Goal: Information Seeking & Learning: Learn about a topic

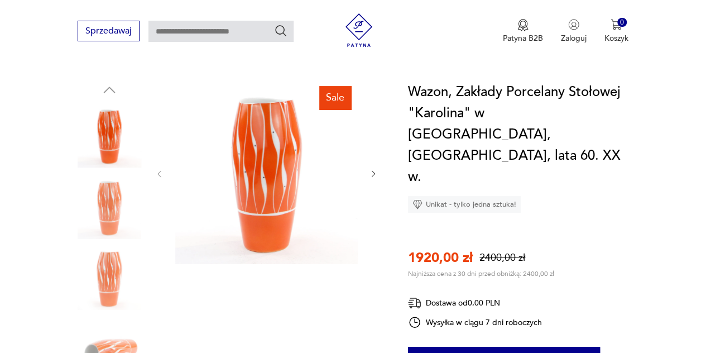
click at [372, 169] on icon "button" at bounding box center [373, 173] width 9 height 9
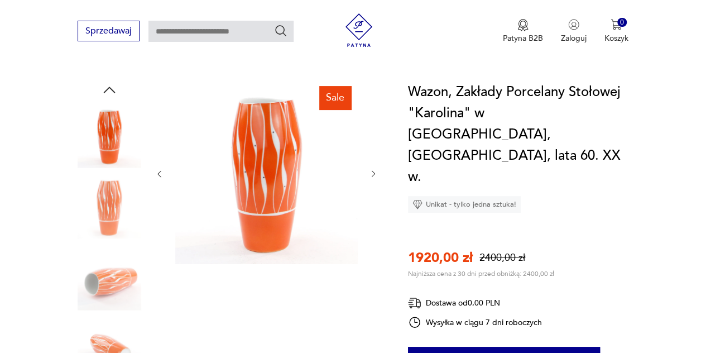
click at [372, 169] on icon "button" at bounding box center [373, 173] width 9 height 9
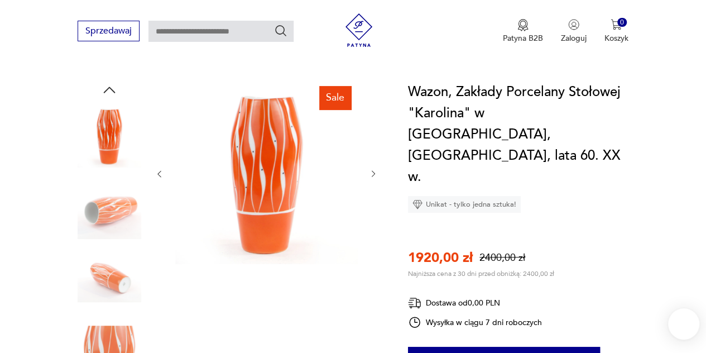
click at [372, 169] on icon "button" at bounding box center [373, 173] width 9 height 9
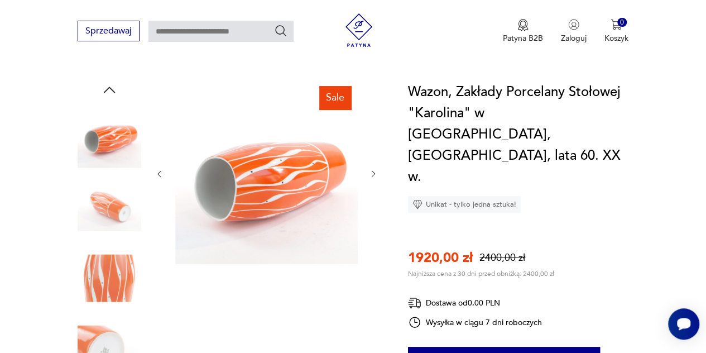
click at [372, 169] on icon "button" at bounding box center [373, 173] width 9 height 9
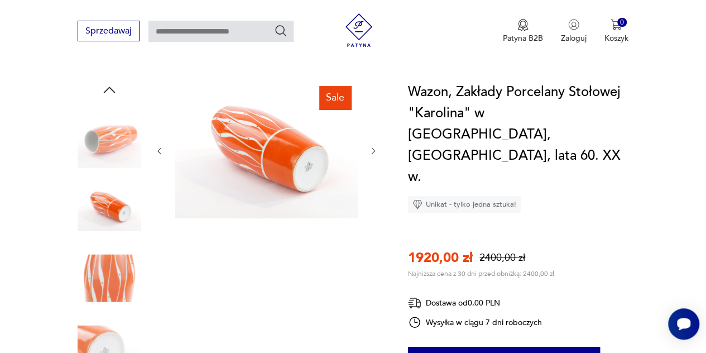
click at [372, 166] on div at bounding box center [266, 150] width 223 height 139
click at [373, 146] on icon "button" at bounding box center [373, 150] width 9 height 9
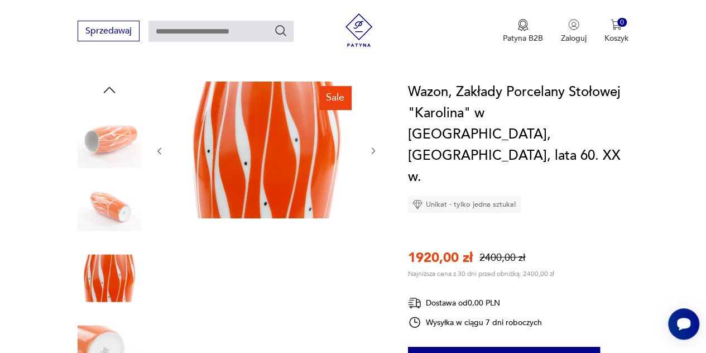
click at [373, 146] on button "button" at bounding box center [373, 151] width 9 height 11
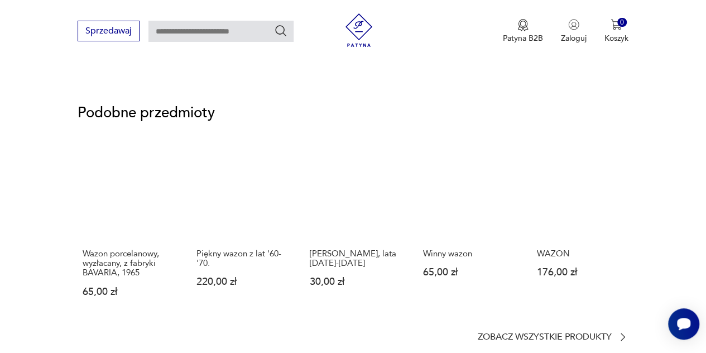
scroll to position [781, 0]
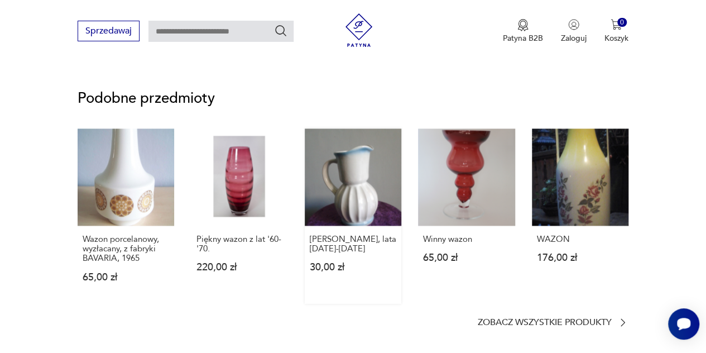
click at [359, 168] on link "[PERSON_NAME], lata [DATE]-[DATE] 30,00 zł" at bounding box center [353, 215] width 97 height 174
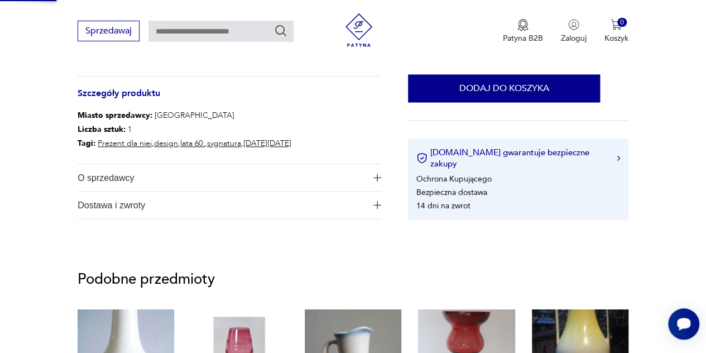
scroll to position [390, 0]
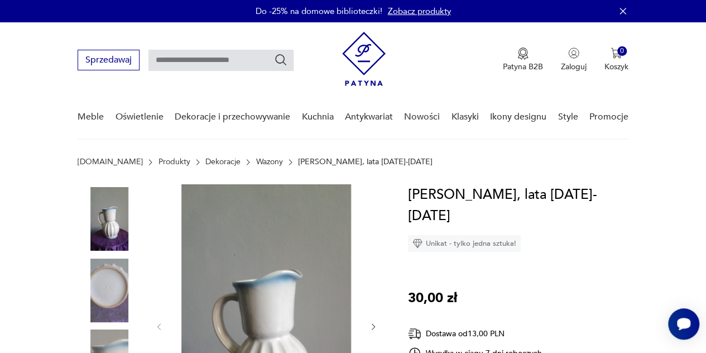
click at [295, 235] on img at bounding box center [266, 325] width 182 height 282
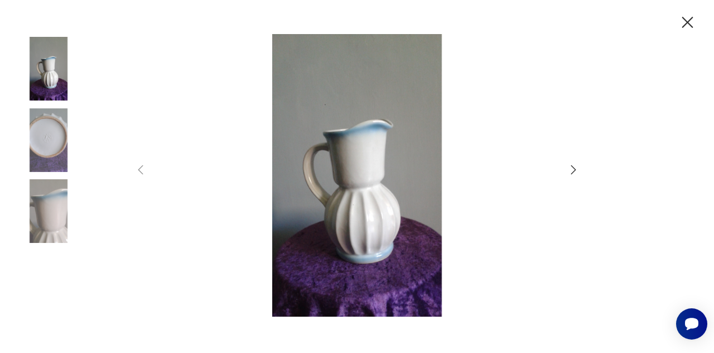
click at [576, 171] on icon "button" at bounding box center [573, 169] width 13 height 13
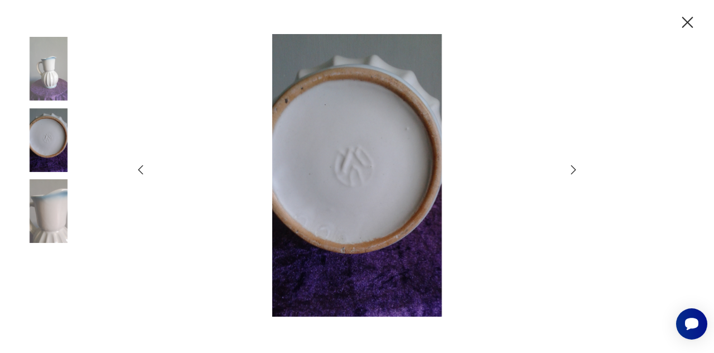
click at [576, 171] on icon "button" at bounding box center [573, 169] width 13 height 13
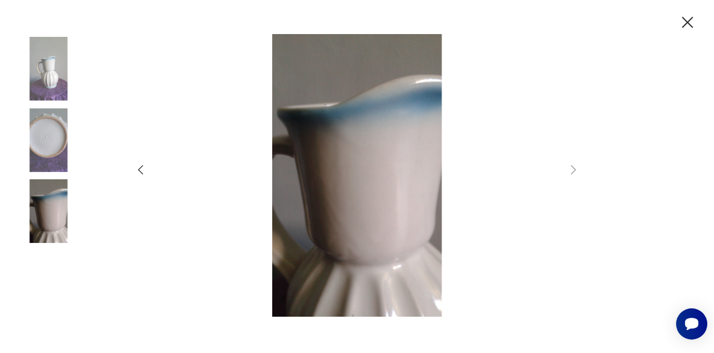
click at [146, 171] on icon "button" at bounding box center [140, 169] width 13 height 13
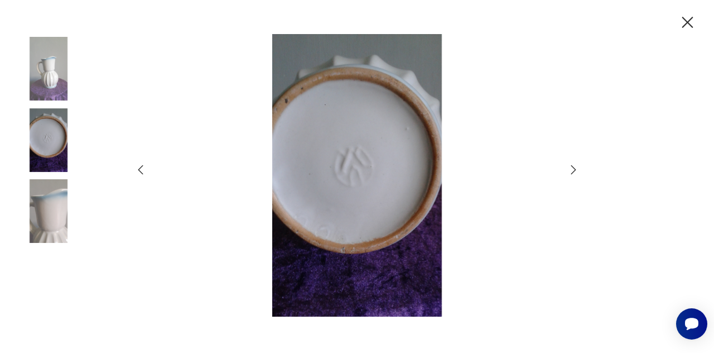
click at [146, 171] on icon "button" at bounding box center [140, 169] width 13 height 13
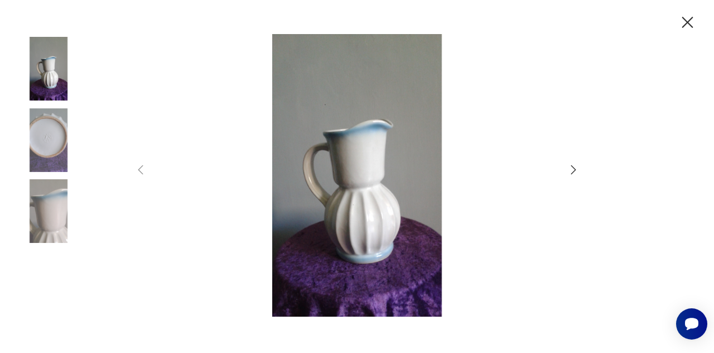
click at [688, 26] on icon "button" at bounding box center [688, 23] width 20 height 20
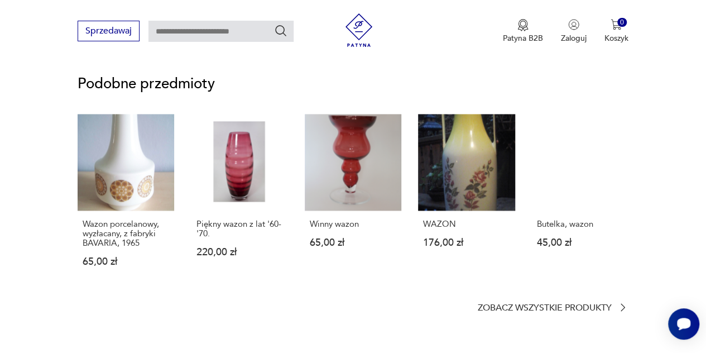
scroll to position [781, 0]
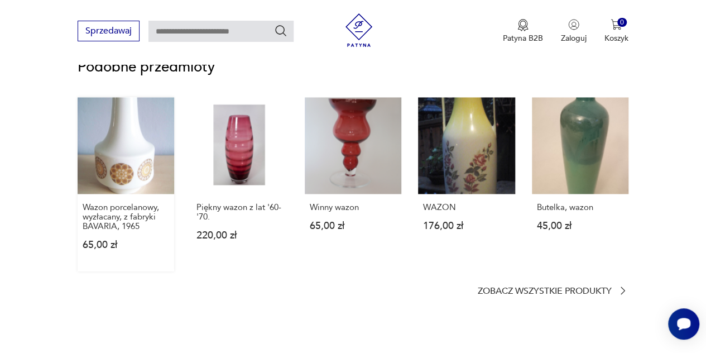
click at [108, 143] on link "Wazon porcelanowy, wyzłacany, z fabryki BAVARIA, 1965 65,00 zł" at bounding box center [126, 184] width 97 height 174
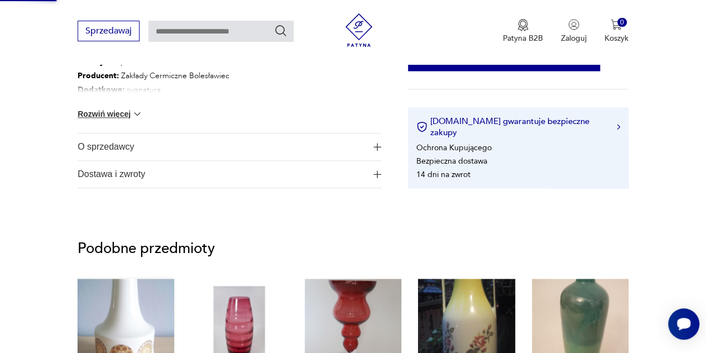
scroll to position [296, 0]
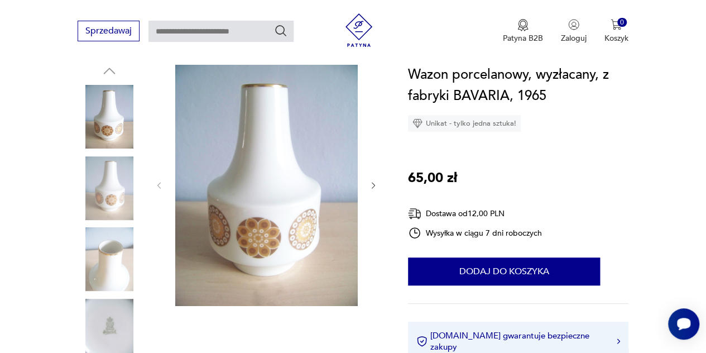
scroll to position [112, 0]
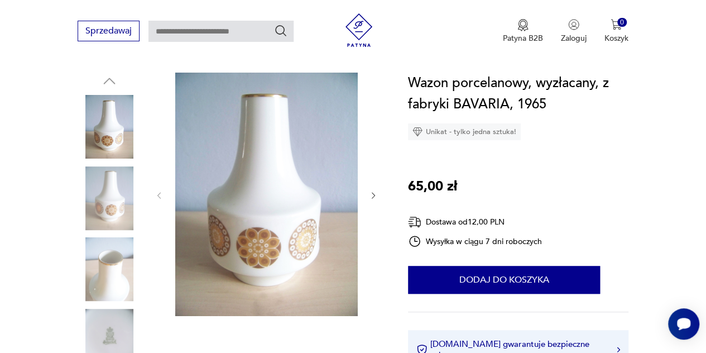
click at [373, 194] on icon "button" at bounding box center [373, 195] width 9 height 9
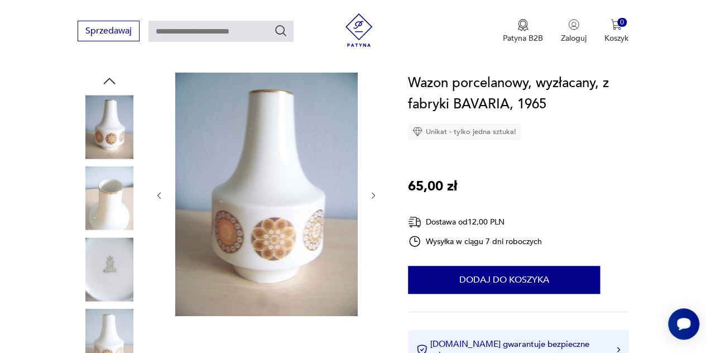
click at [373, 194] on icon "button" at bounding box center [373, 195] width 9 height 9
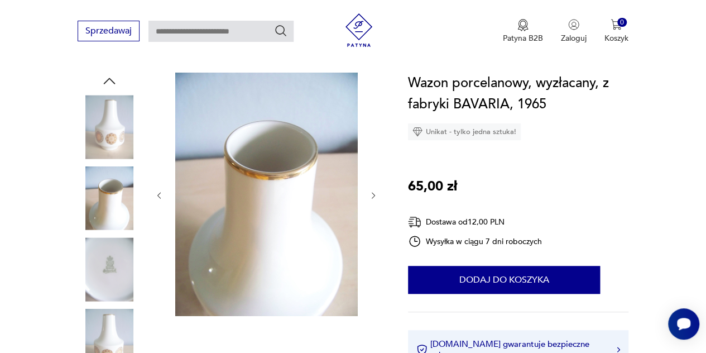
click at [373, 194] on icon "button" at bounding box center [373, 195] width 9 height 9
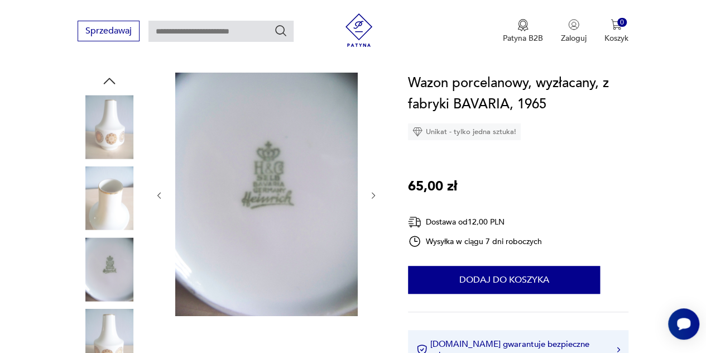
click at [373, 194] on icon "button" at bounding box center [373, 195] width 9 height 9
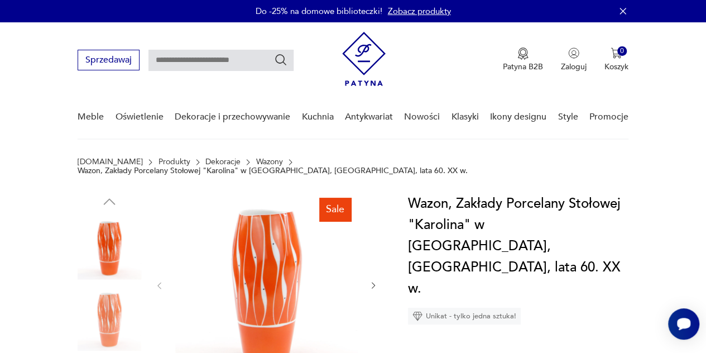
click at [269, 274] on img at bounding box center [266, 284] width 182 height 182
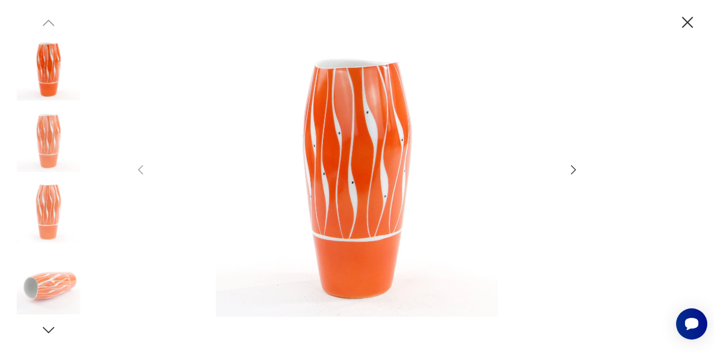
click at [171, 198] on img at bounding box center [356, 175] width 397 height 282
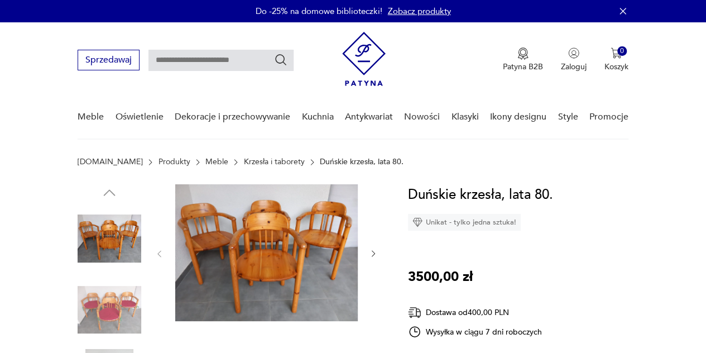
click at [137, 296] on img at bounding box center [110, 310] width 64 height 64
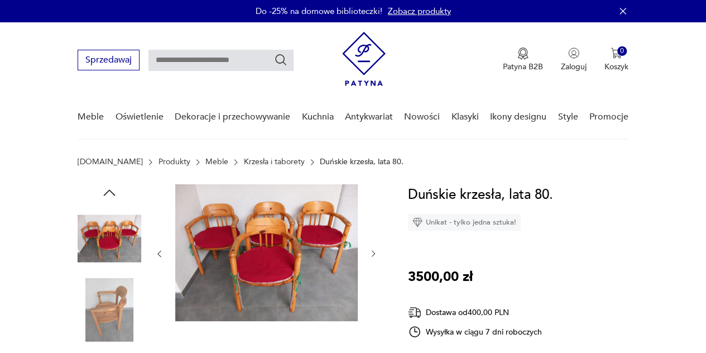
click at [126, 235] on img at bounding box center [110, 238] width 64 height 64
